Goal: Task Accomplishment & Management: Use online tool/utility

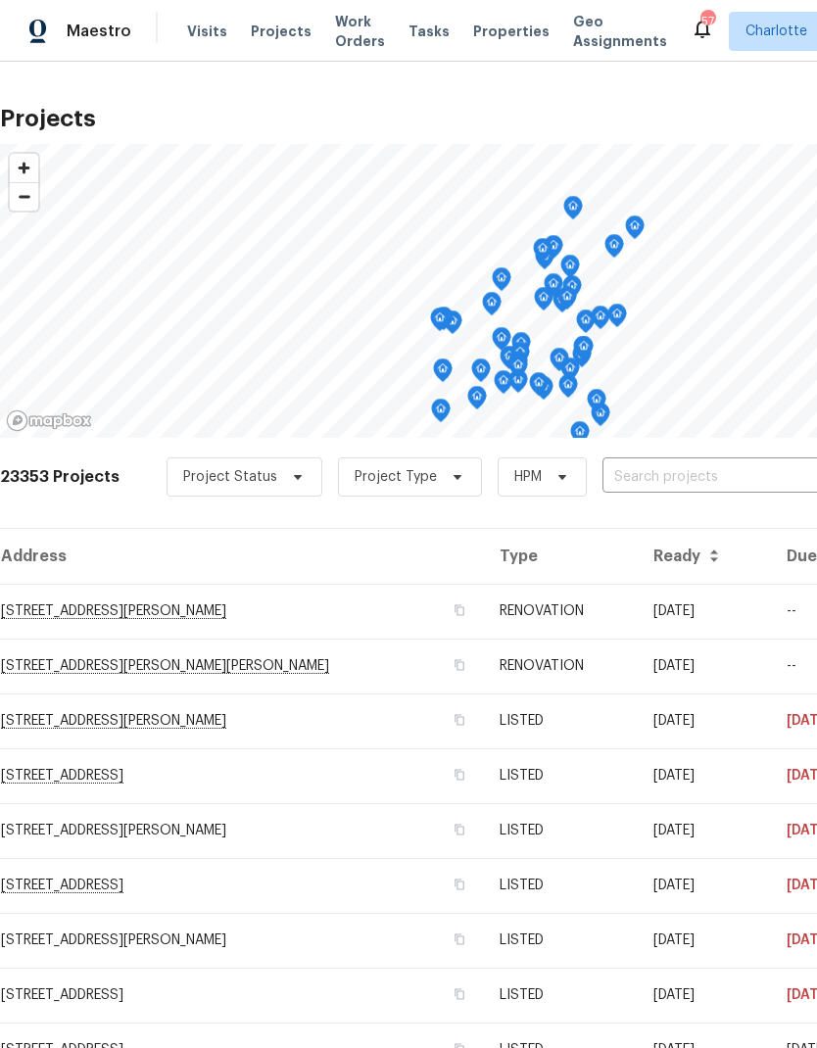
click at [696, 487] on input "text" at bounding box center [714, 477] width 224 height 30
type input "3259 win"
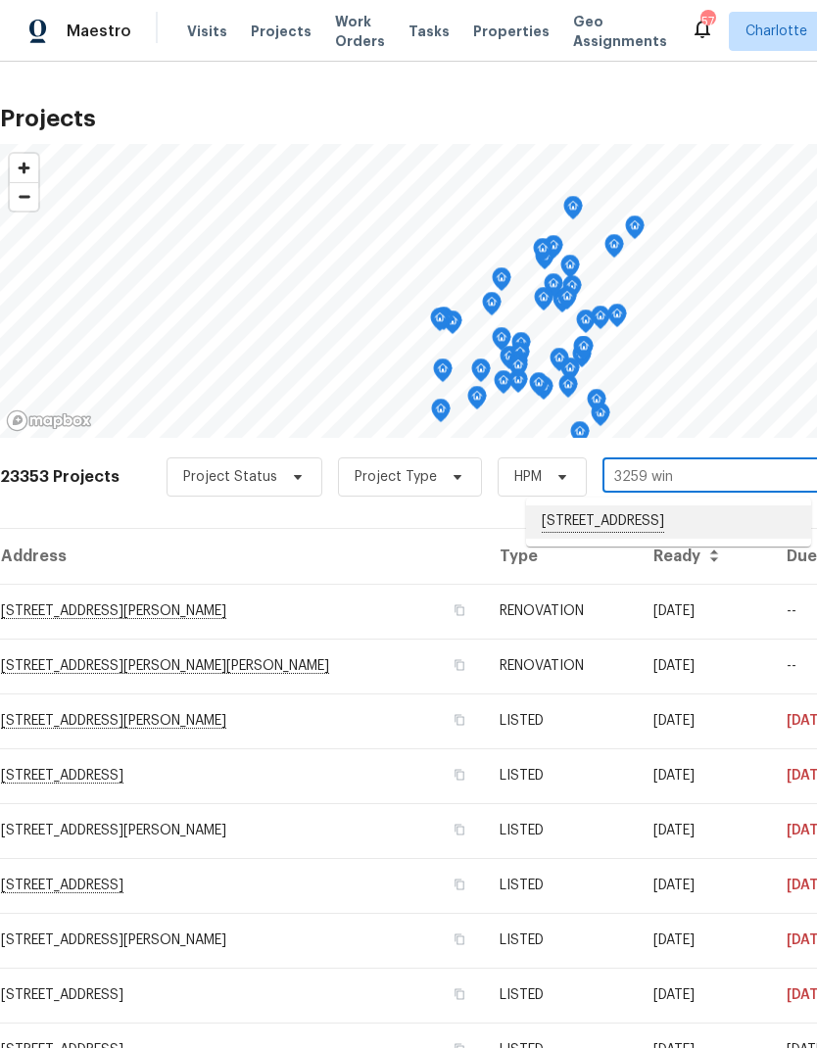
click at [711, 517] on li "[STREET_ADDRESS]" at bounding box center [668, 521] width 285 height 33
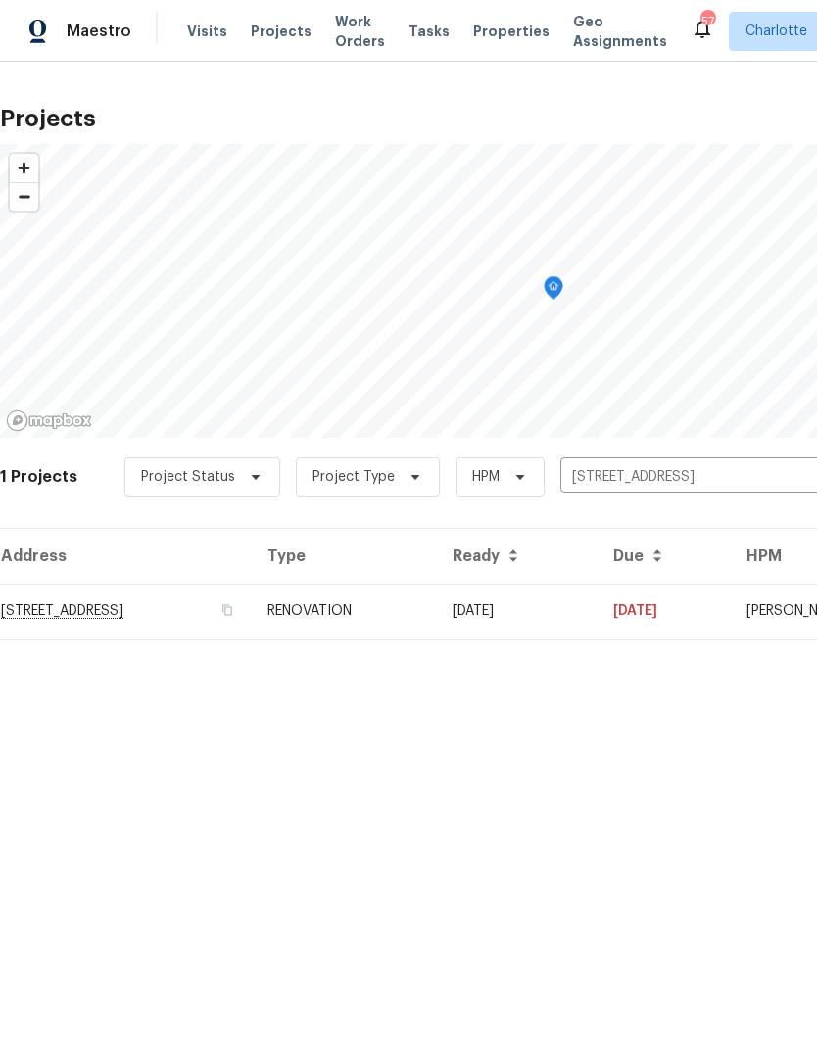
click at [678, 619] on td "[DATE]" at bounding box center [663, 611] width 133 height 55
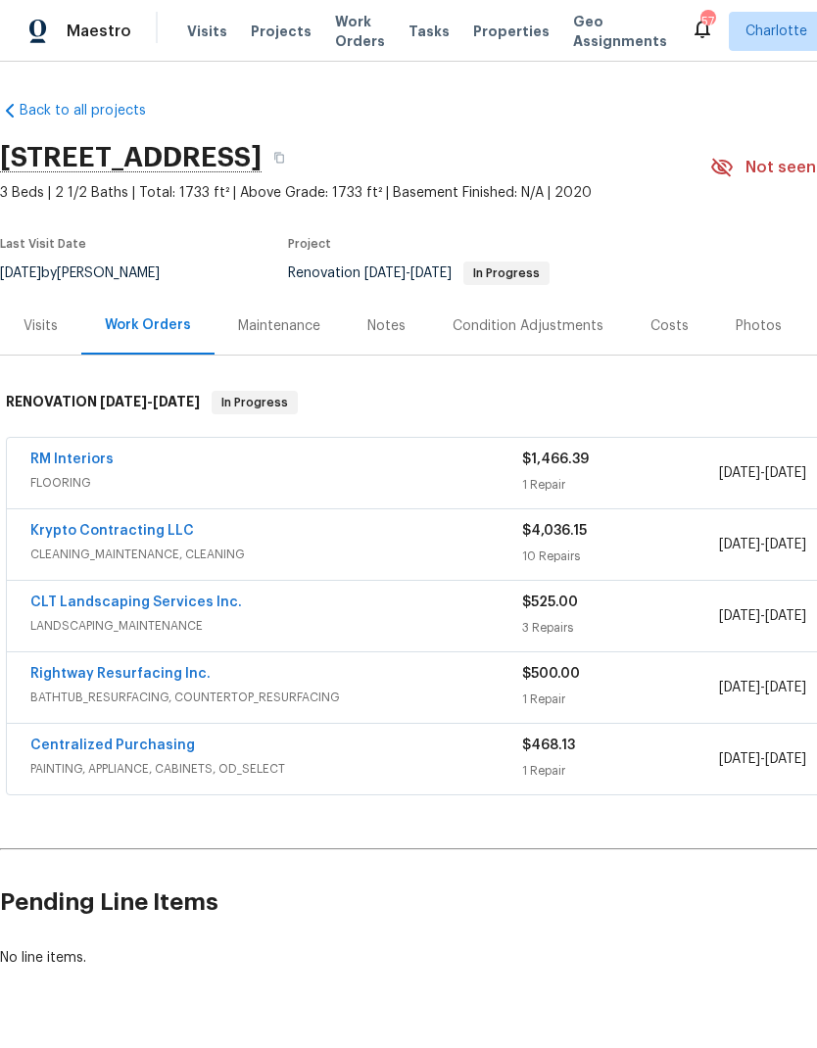
click at [67, 525] on link "Krypto Contracting LLC" at bounding box center [112, 531] width 164 height 14
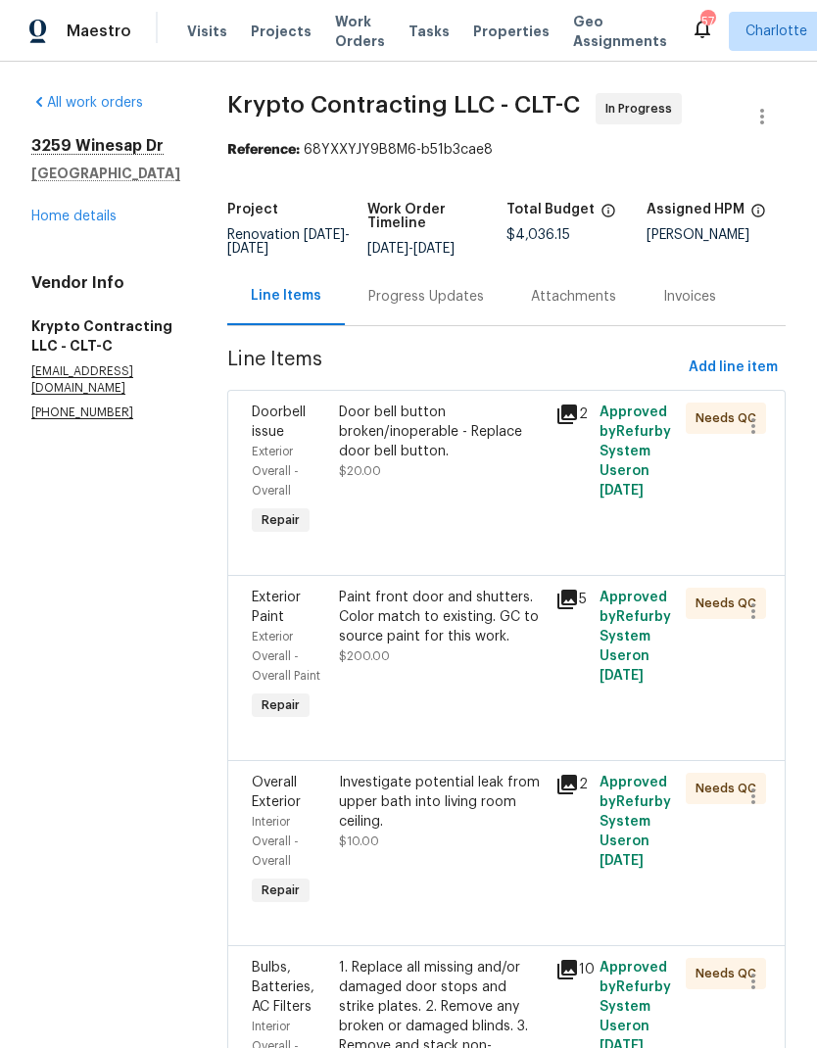
click at [61, 218] on link "Home details" at bounding box center [73, 217] width 85 height 14
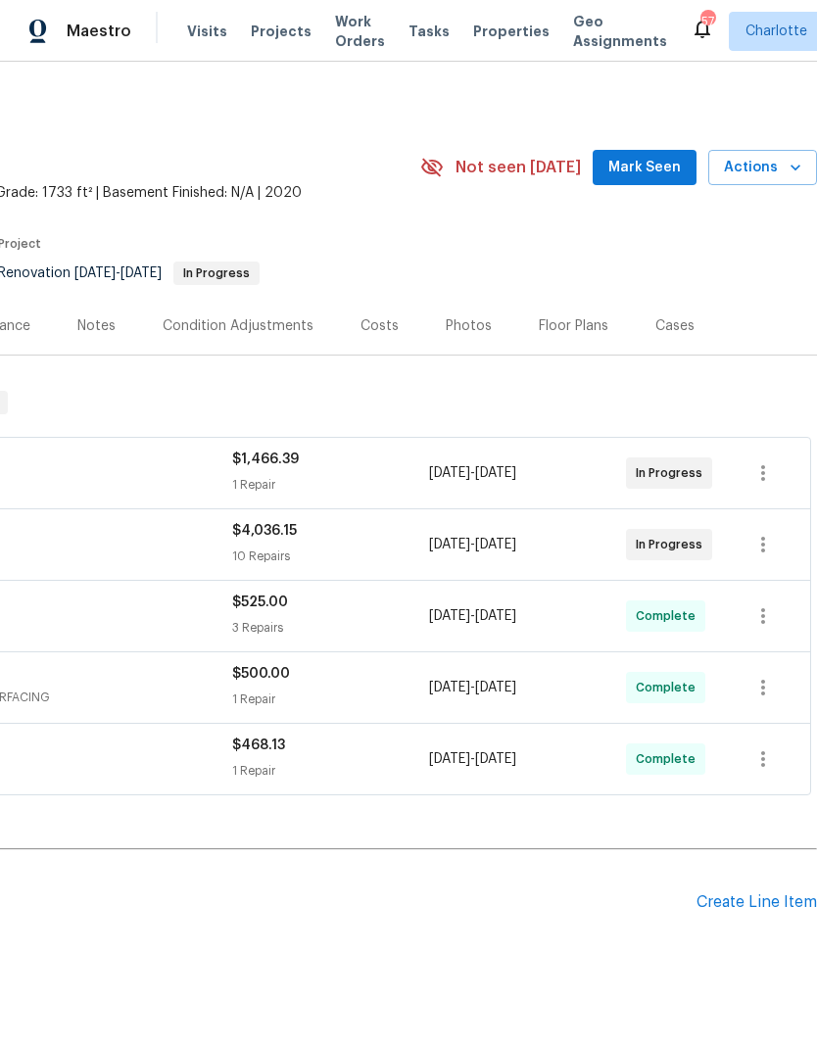
scroll to position [0, 290]
click at [665, 174] on span "Mark Seen" at bounding box center [644, 168] width 72 height 24
click at [778, 165] on span "Actions" at bounding box center [762, 168] width 77 height 24
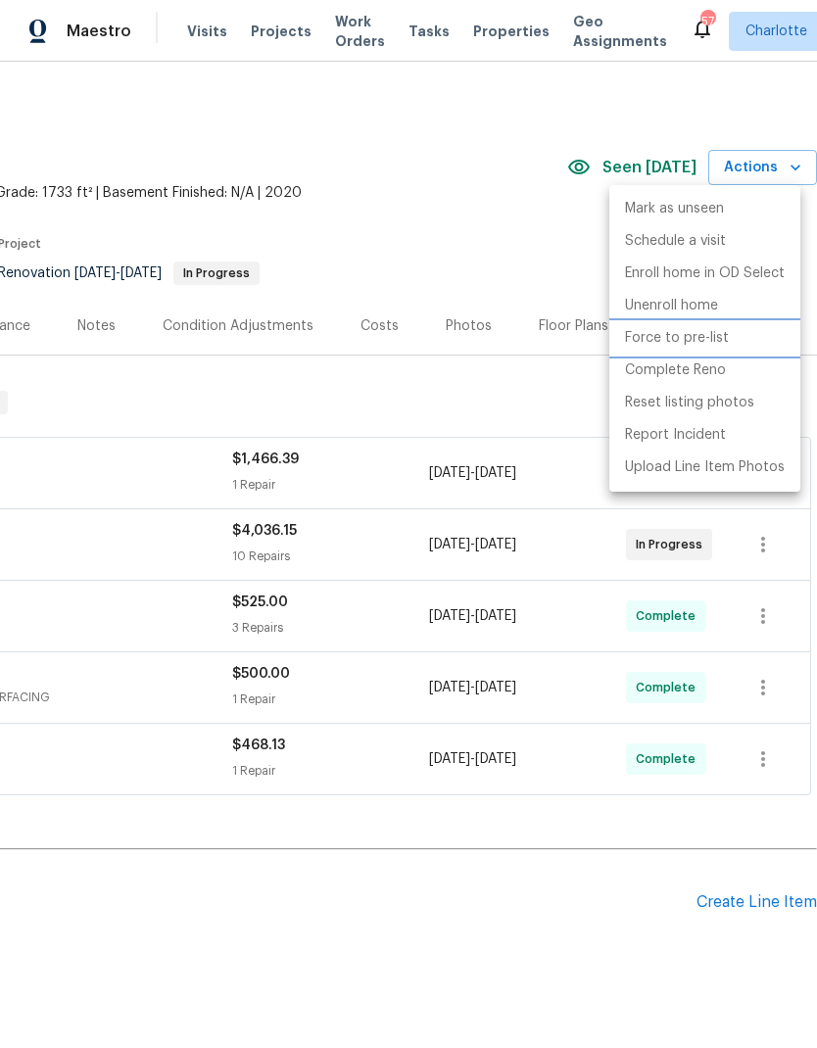
click at [688, 337] on p "Force to pre-list" at bounding box center [677, 338] width 104 height 21
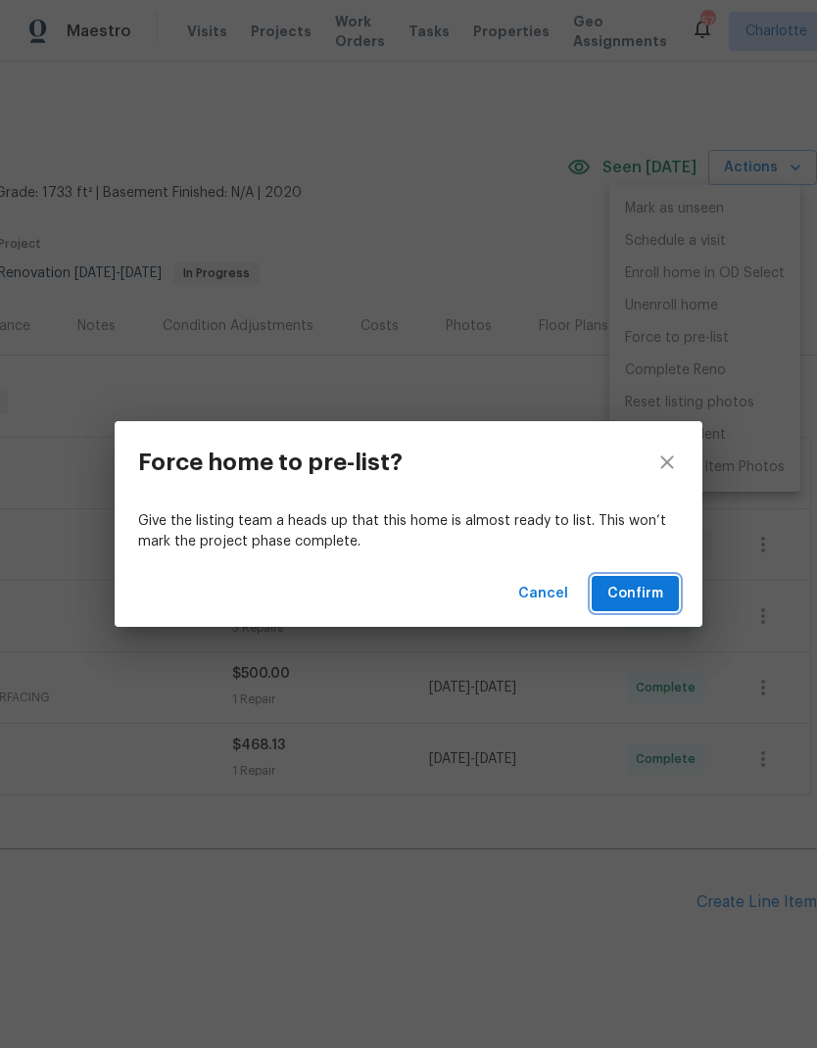
click at [646, 591] on span "Confirm" at bounding box center [635, 594] width 56 height 24
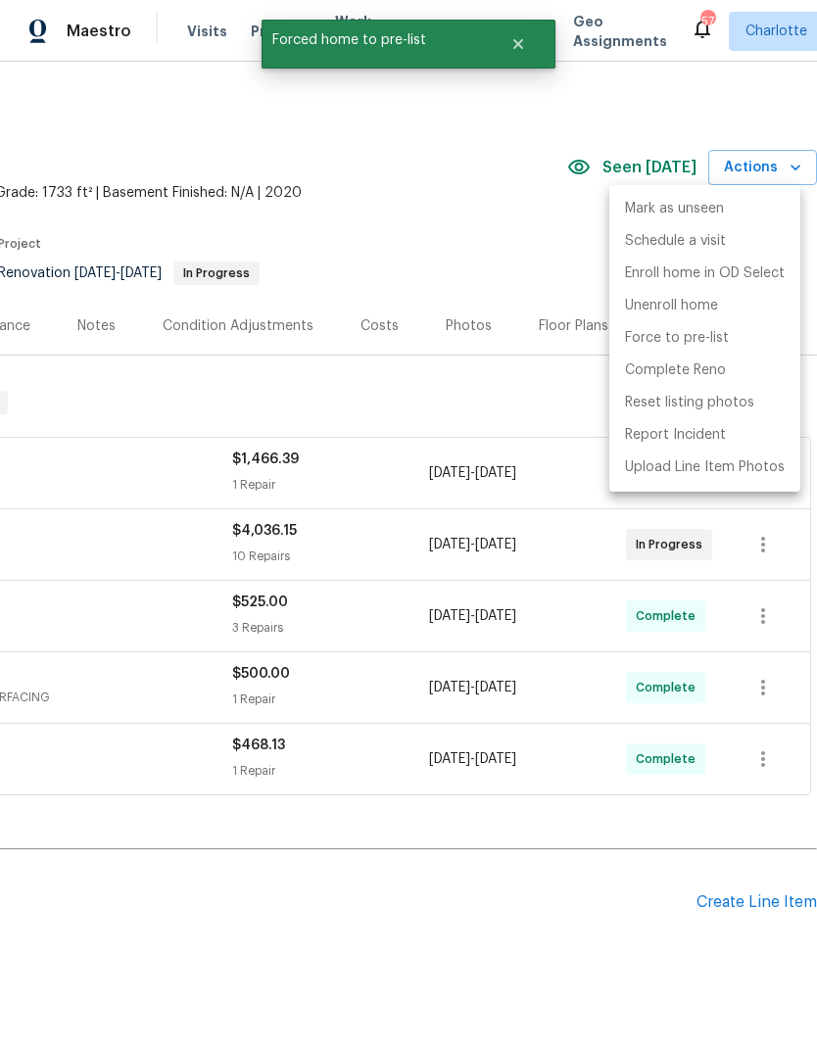
click at [523, 251] on div at bounding box center [408, 524] width 817 height 1048
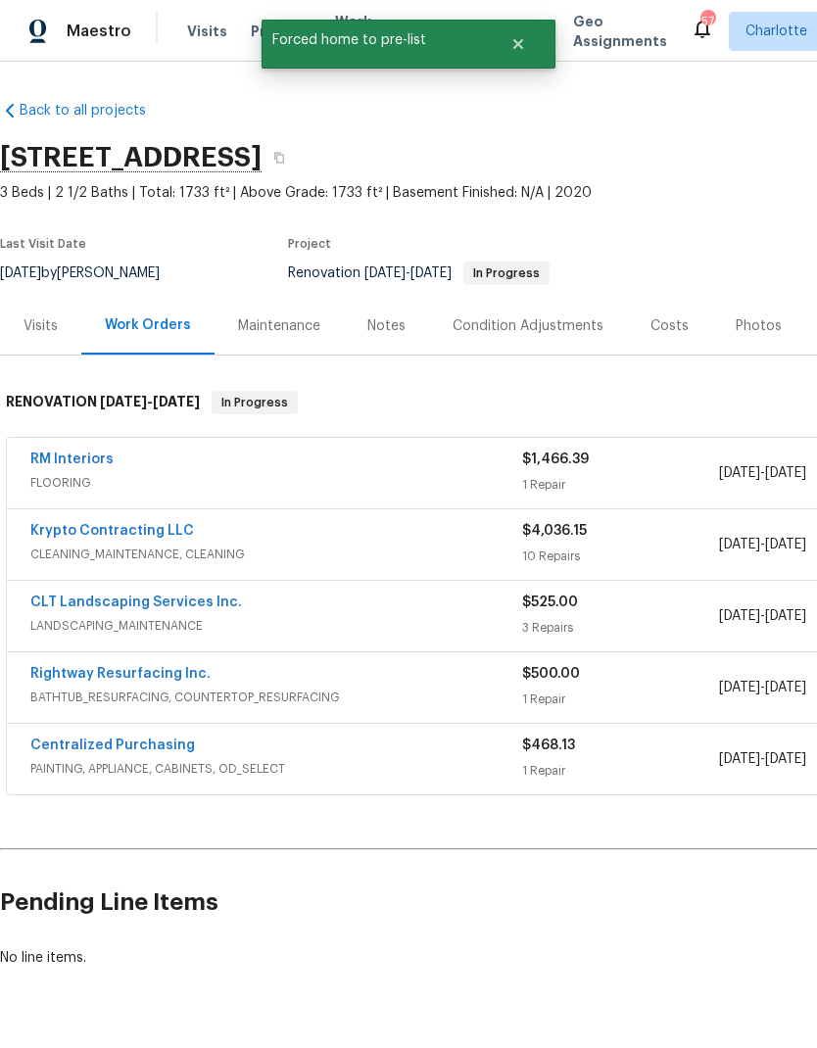
scroll to position [0, 0]
